Goal: Find specific page/section: Find specific page/section

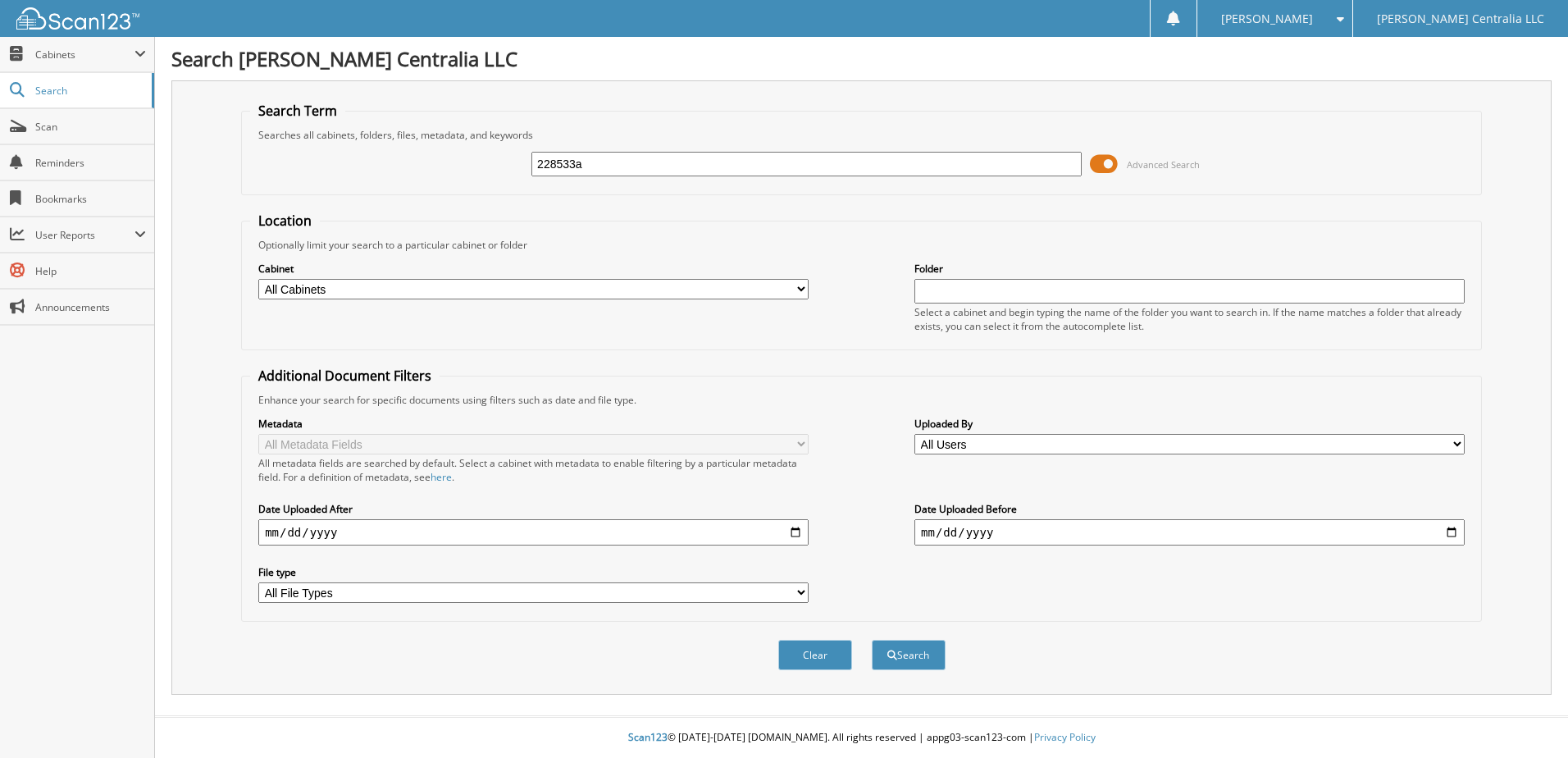
type input "228533a"
click at [872, 640] on button "Search" at bounding box center [909, 654] width 74 height 31
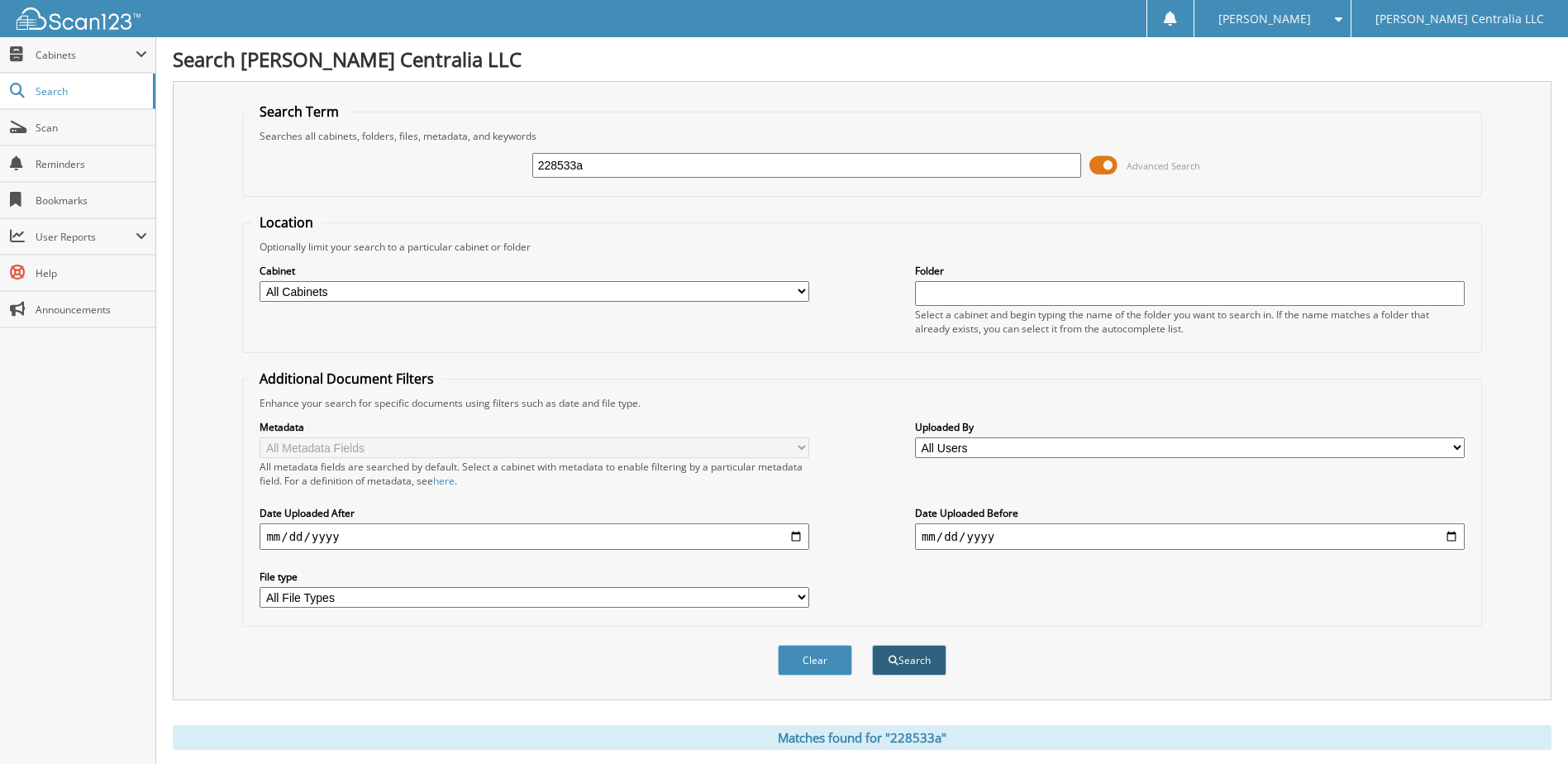
click at [895, 666] on span "submit" at bounding box center [893, 660] width 10 height 10
click at [561, 166] on input "228533a" at bounding box center [807, 165] width 550 height 25
click at [561, 164] on input "228533a" at bounding box center [807, 165] width 550 height 25
